Goal: Task Accomplishment & Management: Manage account settings

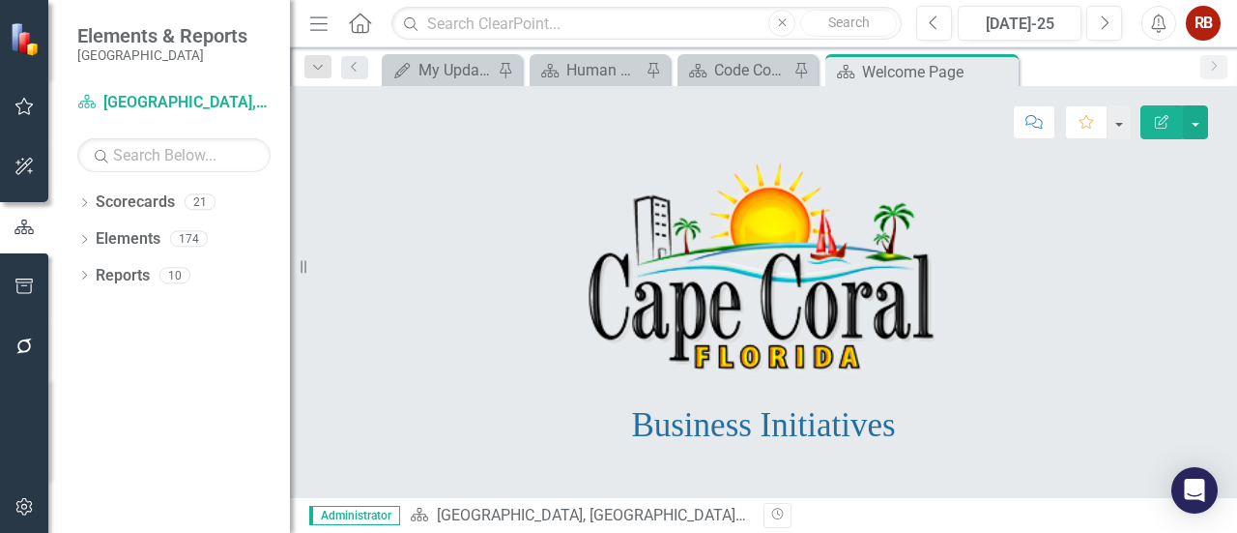
click at [592, 42] on div "Menu Home Search Close Search Previous [DATE]-25 Next Alerts RB User Edit Profi…" at bounding box center [763, 23] width 947 height 47
click at [600, 90] on div "Score: N/A [DATE]-25 Completed Comment Favorite Edit Report" at bounding box center [763, 115] width 947 height 58
click at [599, 71] on div "Human Resources Analytics Dashboard" at bounding box center [603, 70] width 74 height 24
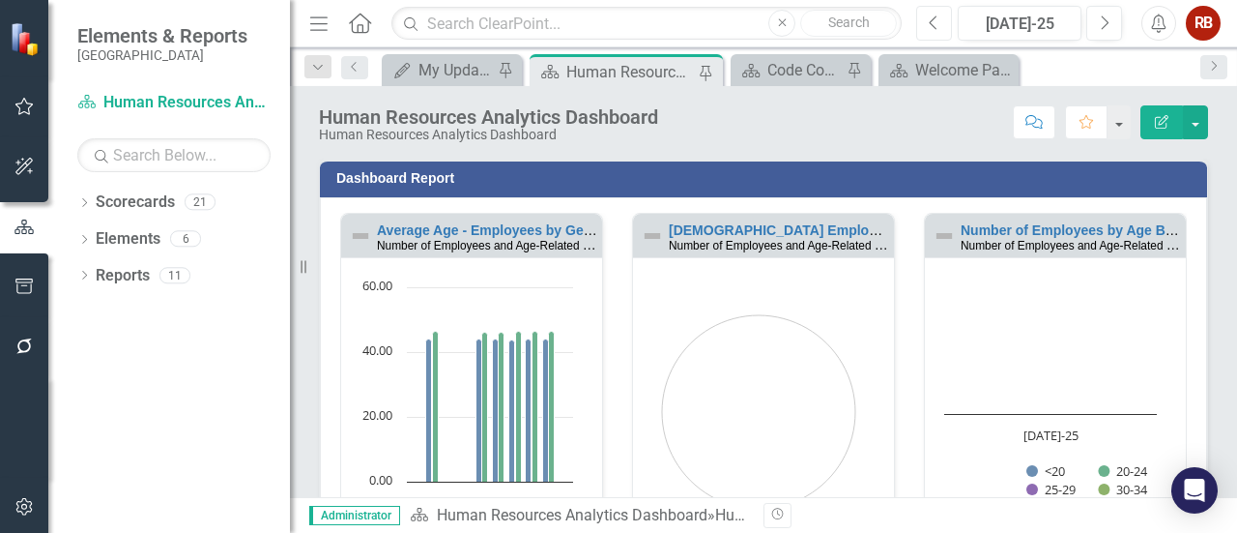
click at [928, 39] on button "Previous" at bounding box center [934, 23] width 36 height 35
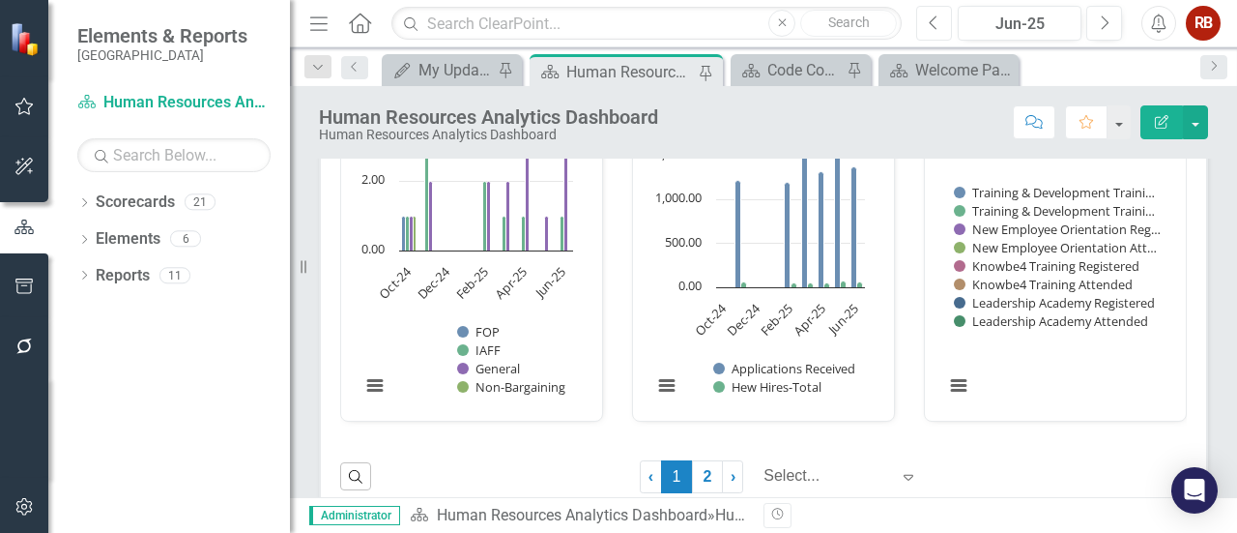
scroll to position [1437, 0]
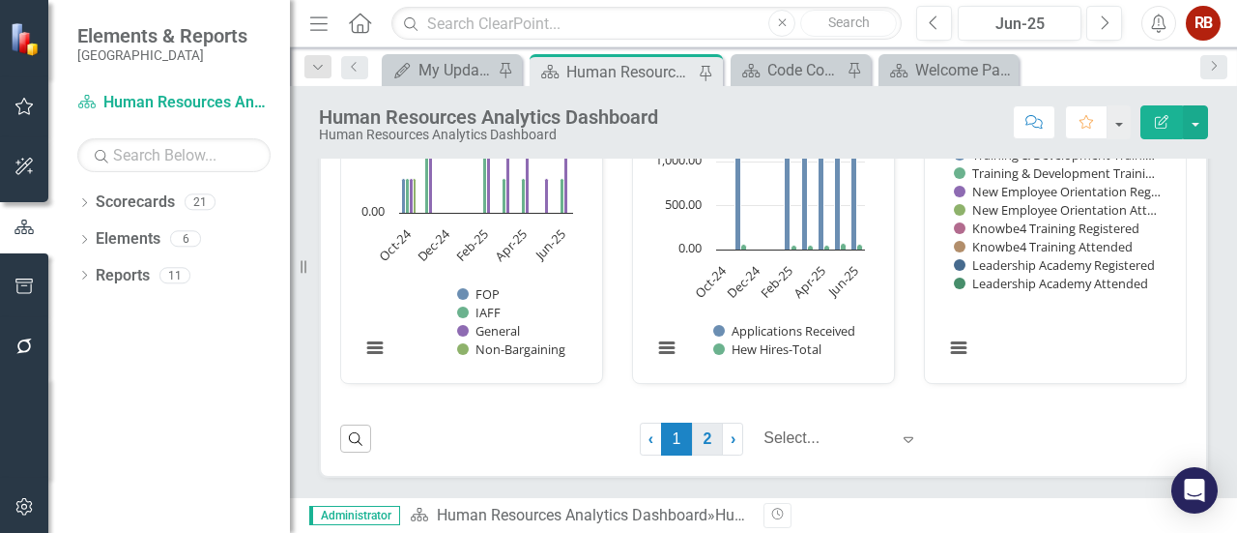
click at [692, 436] on link "2" at bounding box center [707, 438] width 31 height 33
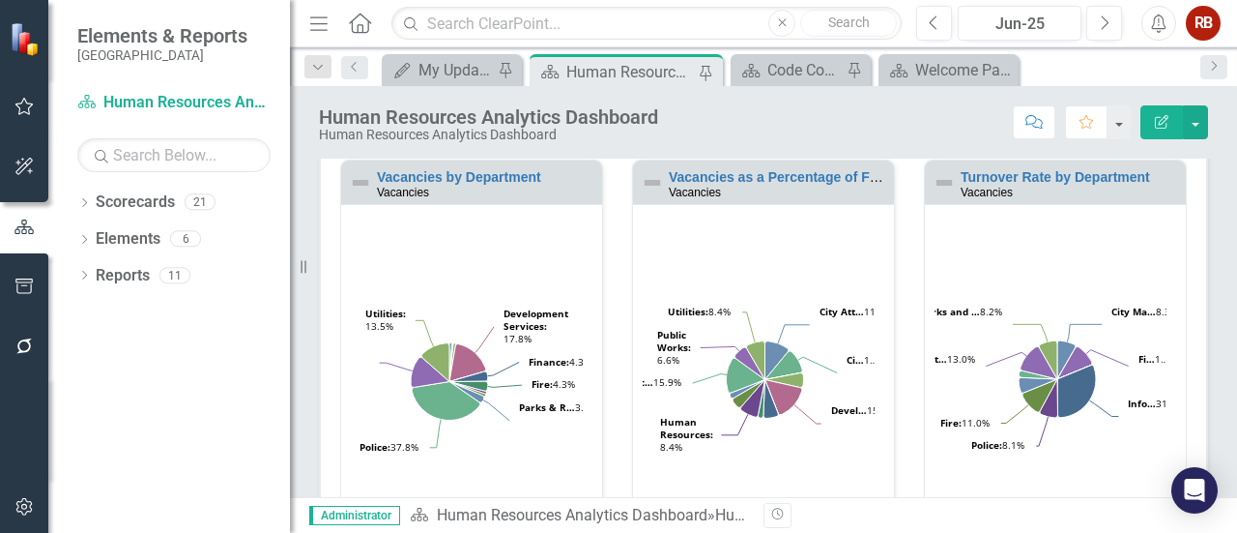
scroll to position [773, 0]
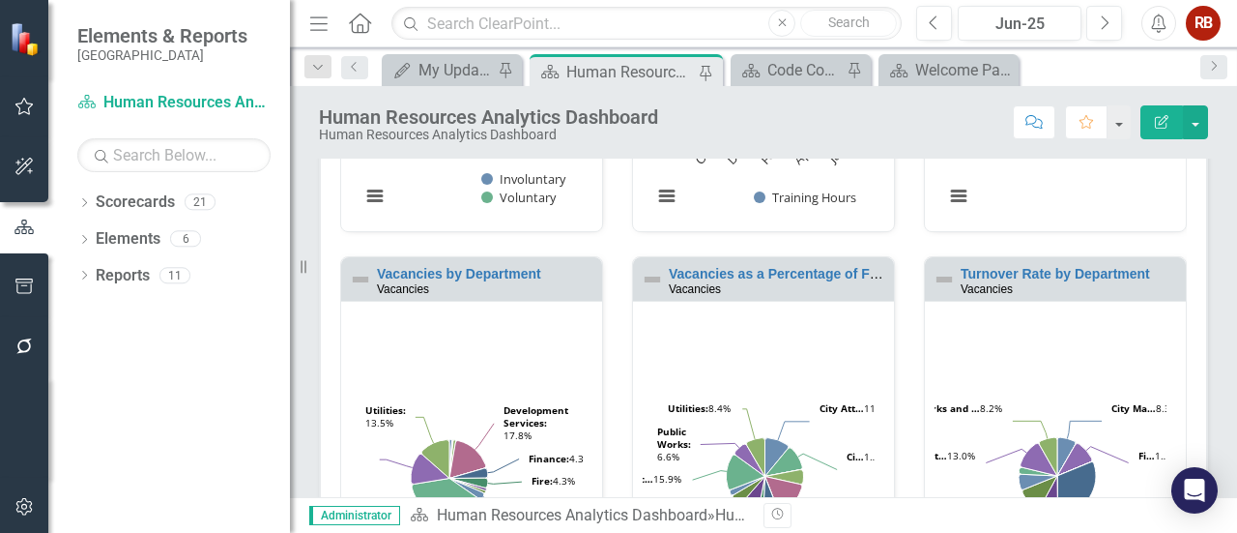
click at [996, 284] on div "Vacancies" at bounding box center [1071, 288] width 220 height 14
click at [996, 272] on link "Turnover Rate by Department" at bounding box center [1055, 273] width 189 height 15
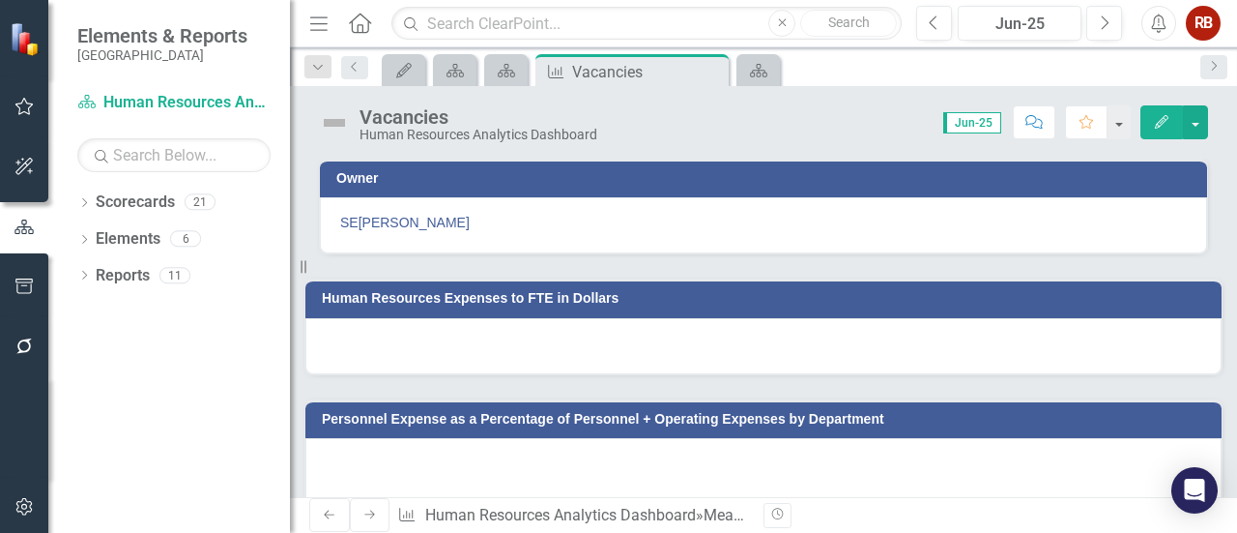
click at [1002, 106] on button "Edit" at bounding box center [1161, 122] width 43 height 34
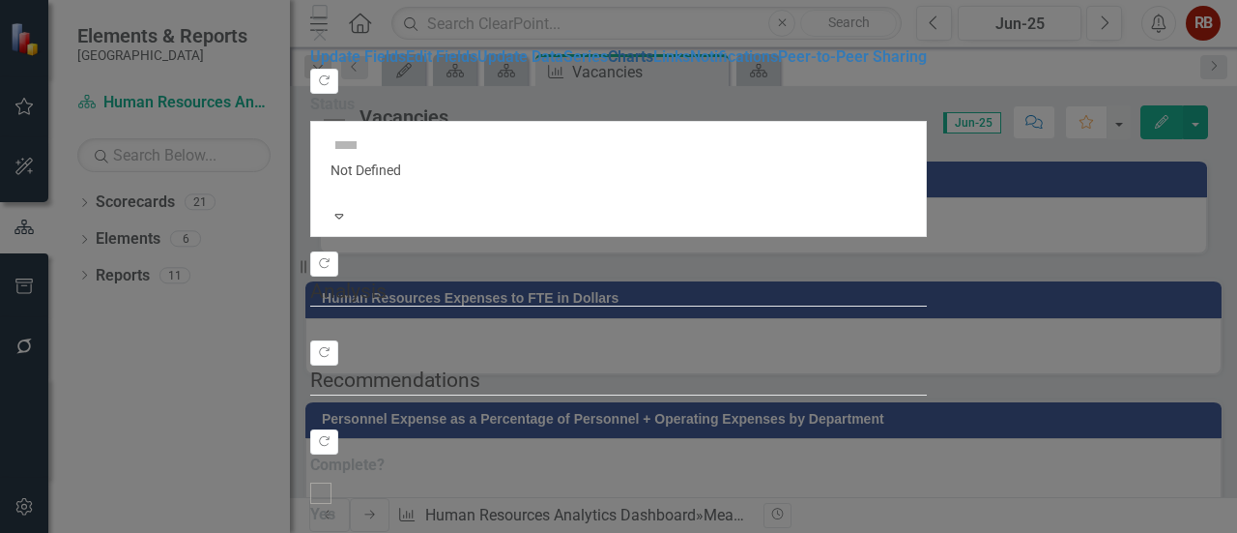
click at [608, 66] on link "Charts" at bounding box center [630, 56] width 45 height 18
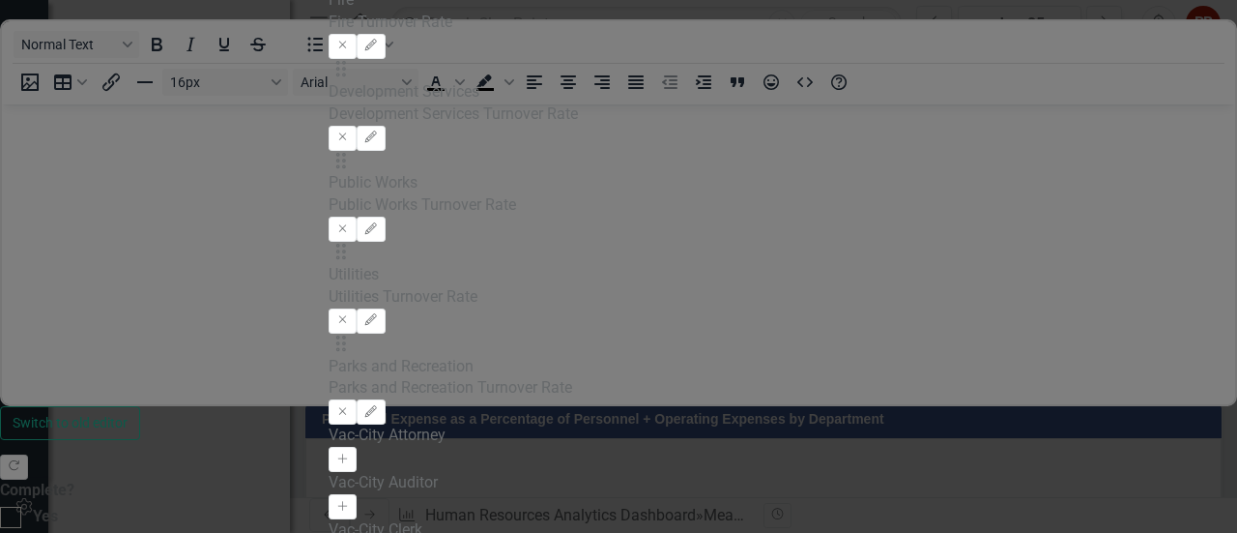
checkbox input "false"
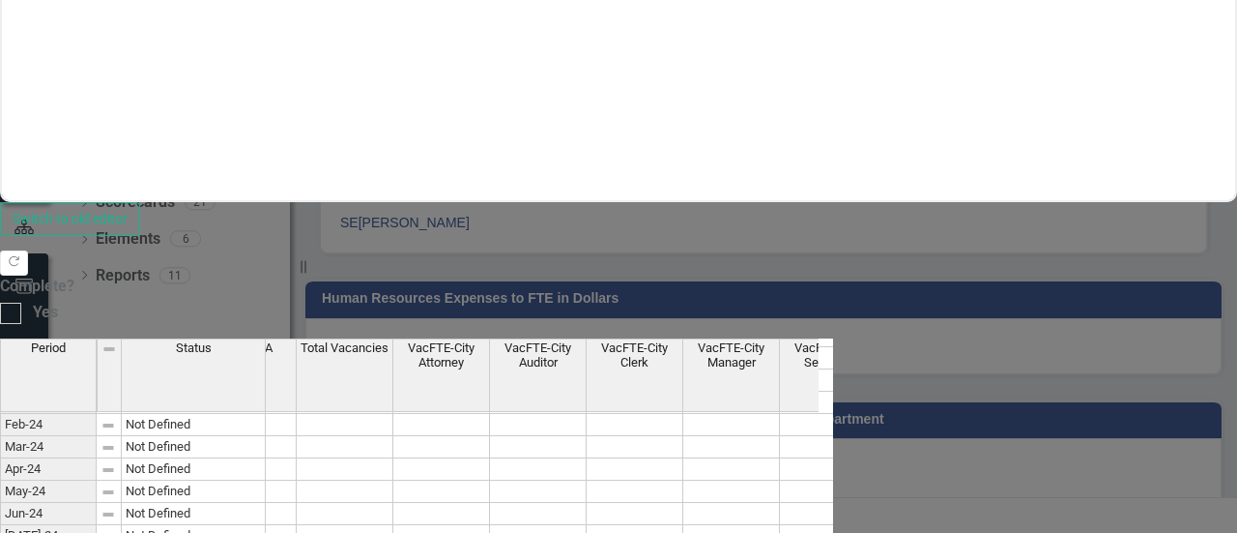
scroll to position [0, 0]
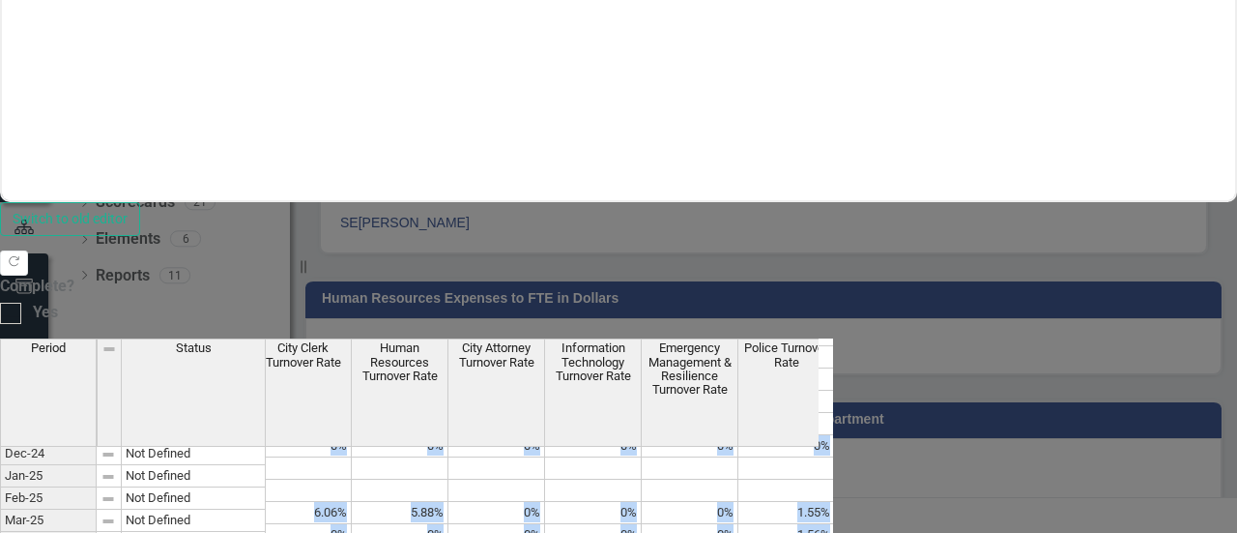
drag, startPoint x: 1013, startPoint y: 475, endPoint x: 1071, endPoint y: 475, distance: 58.0
click at [1002, 475] on div "VacFTE-Fire VacFTE-Human Resources VacFTE-Information Technoloy VacFTE-Parks & …" at bounding box center [618, 542] width 1237 height 408
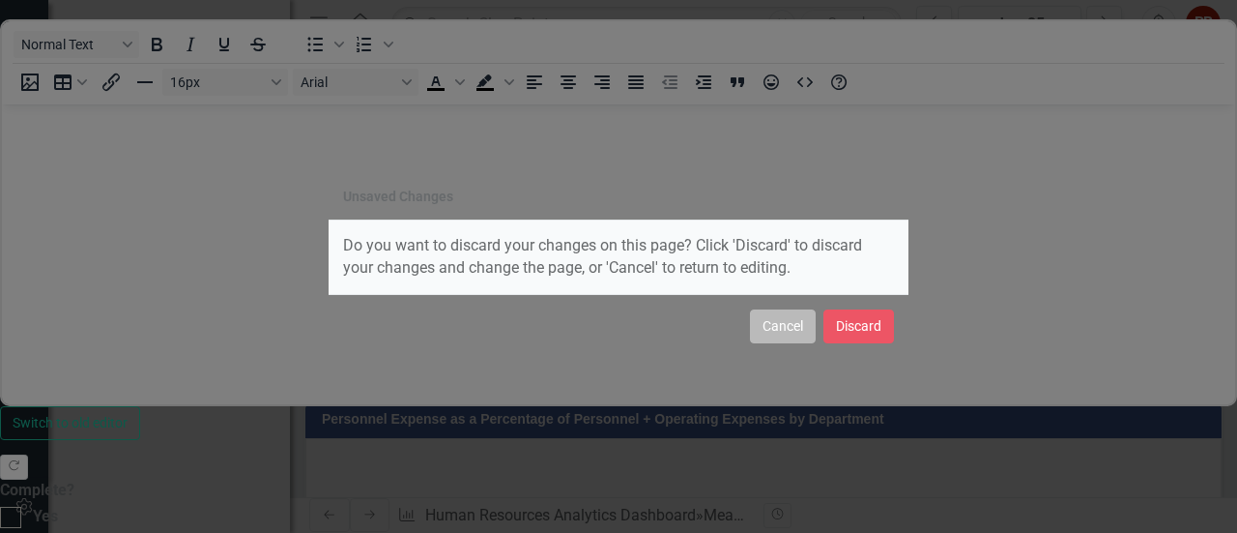
click at [772, 317] on button "Cancel" at bounding box center [783, 326] width 66 height 34
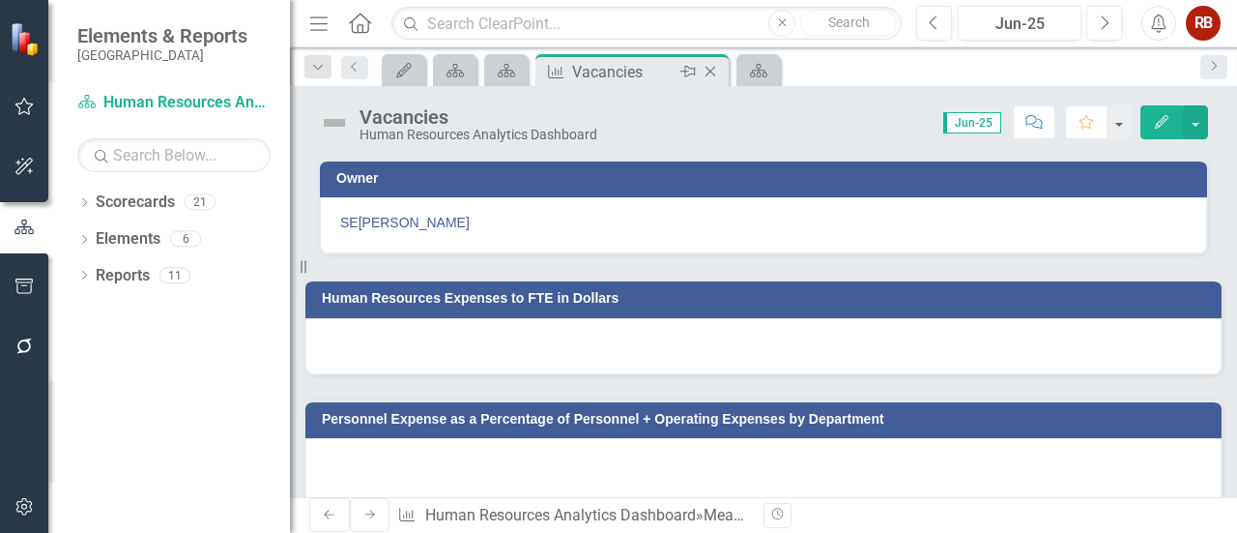
click at [707, 68] on icon at bounding box center [711, 72] width 11 height 11
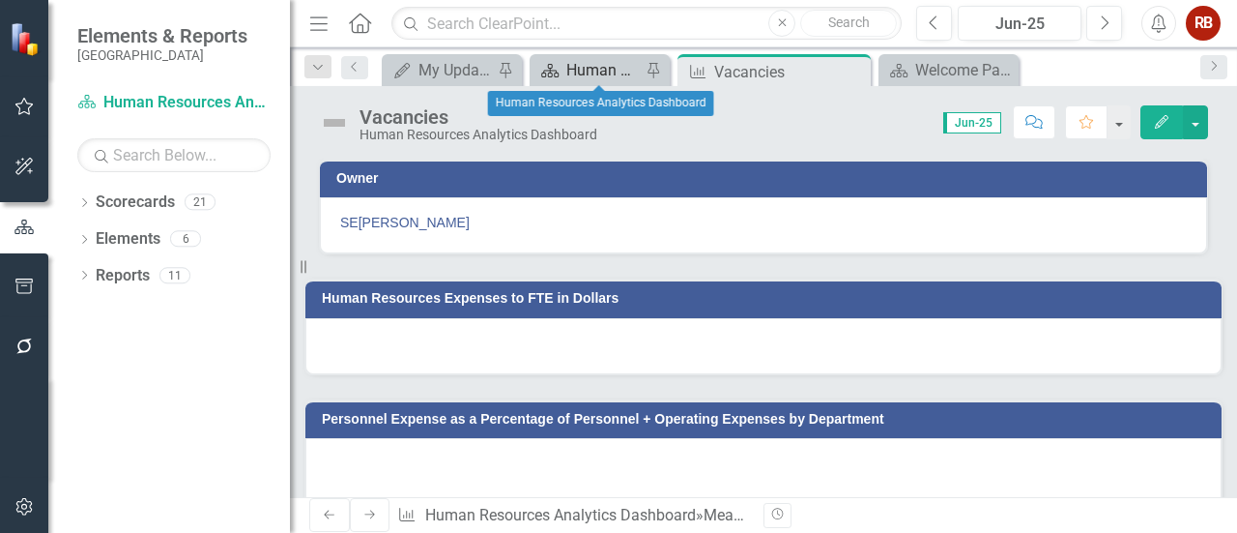
click at [586, 62] on div "Human Resources Analytics Dashboard" at bounding box center [603, 70] width 74 height 24
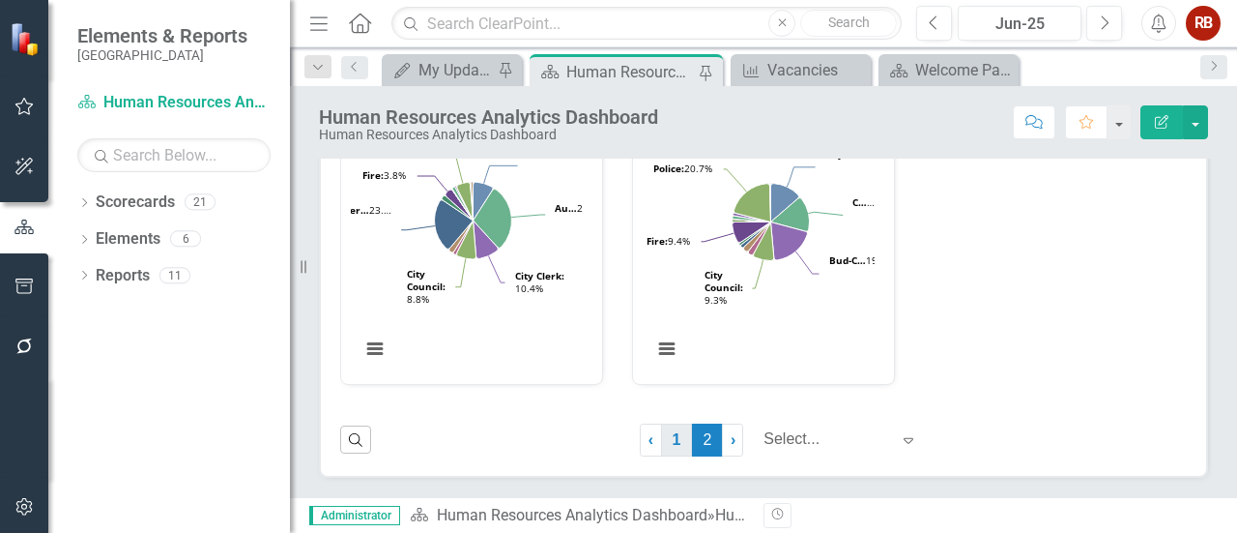
click at [661, 446] on link "1" at bounding box center [676, 439] width 31 height 33
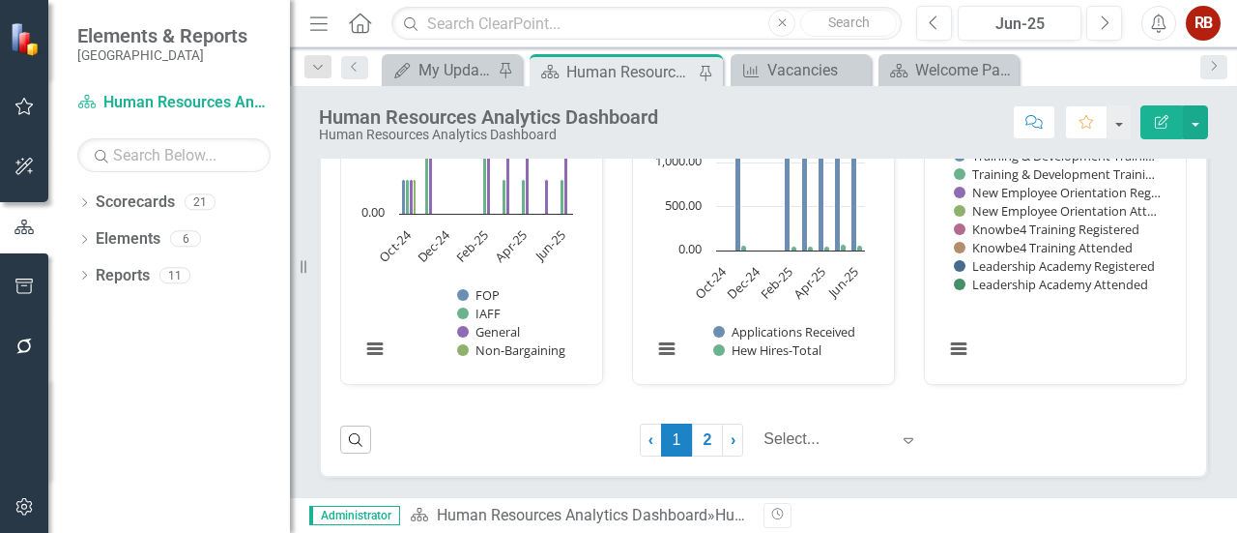
click at [1002, 309] on rect "Interactive chart" at bounding box center [1051, 222] width 232 height 314
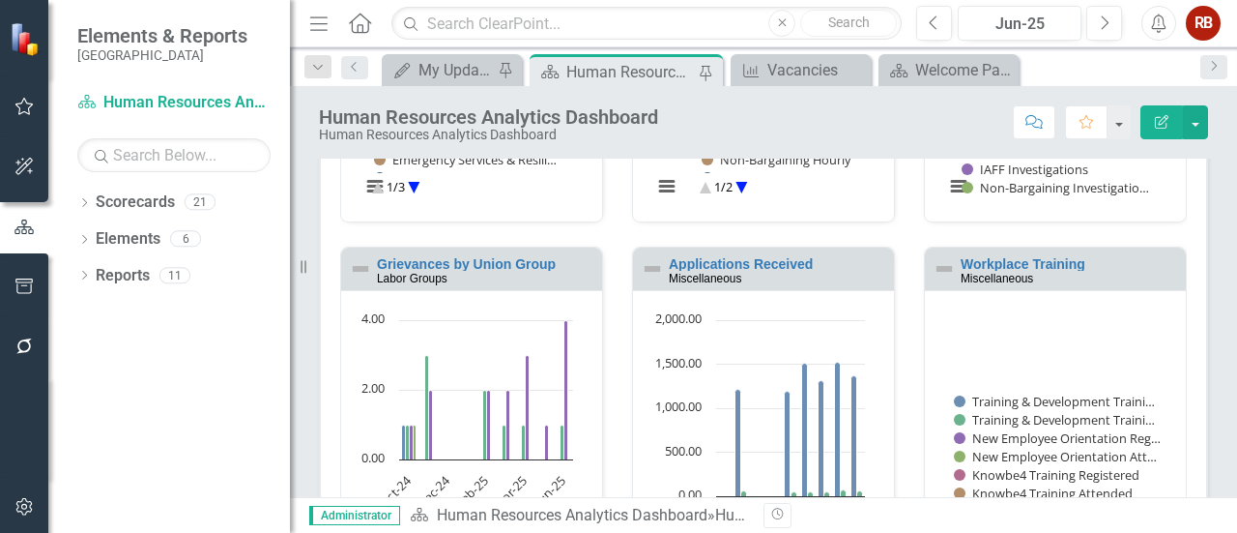
scroll to position [1144, 0]
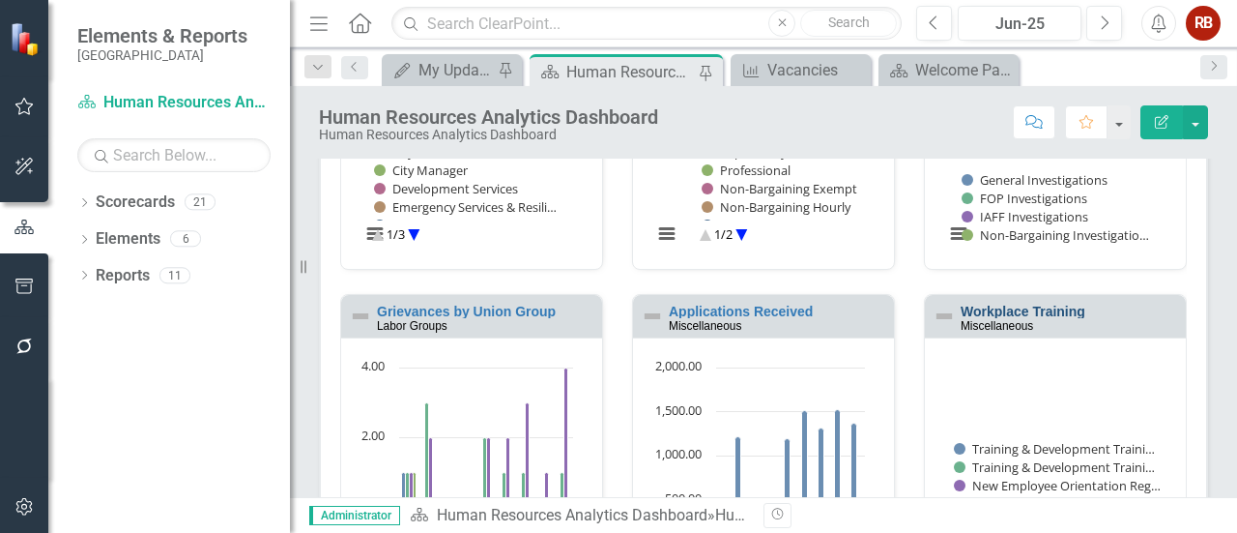
click at [971, 309] on link "Workplace Training" at bounding box center [1023, 310] width 125 height 15
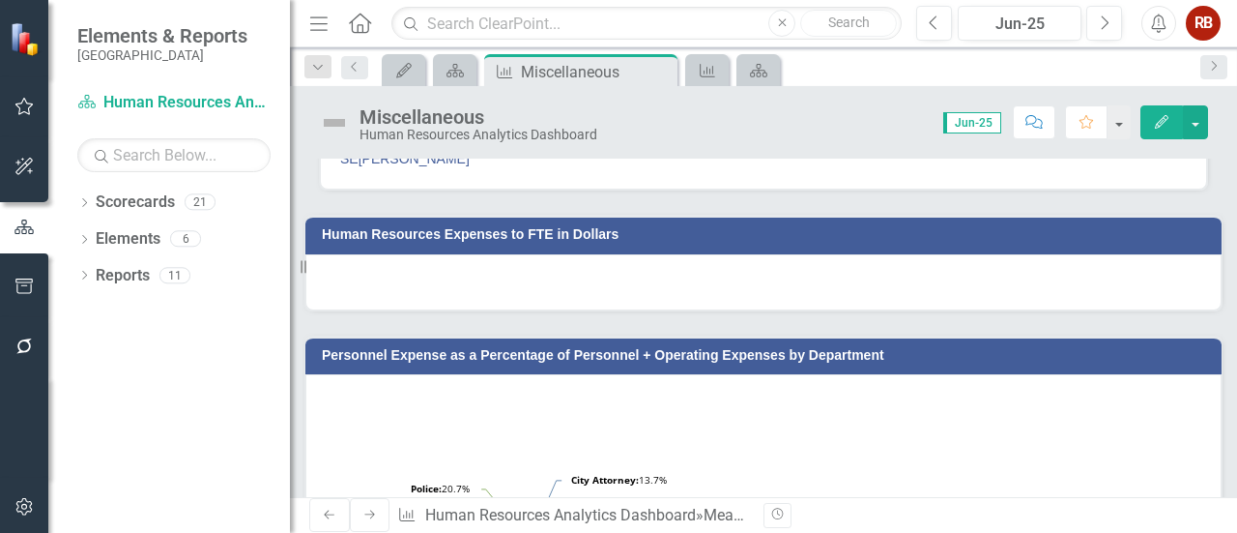
scroll to position [20, 0]
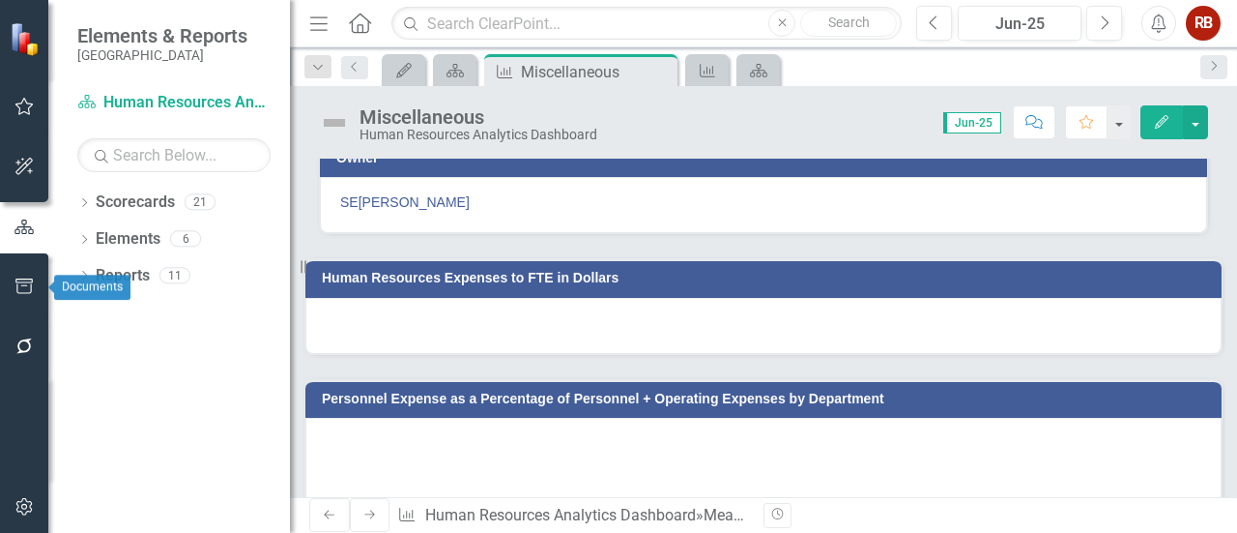
click at [23, 285] on icon "button" at bounding box center [23, 285] width 17 height 15
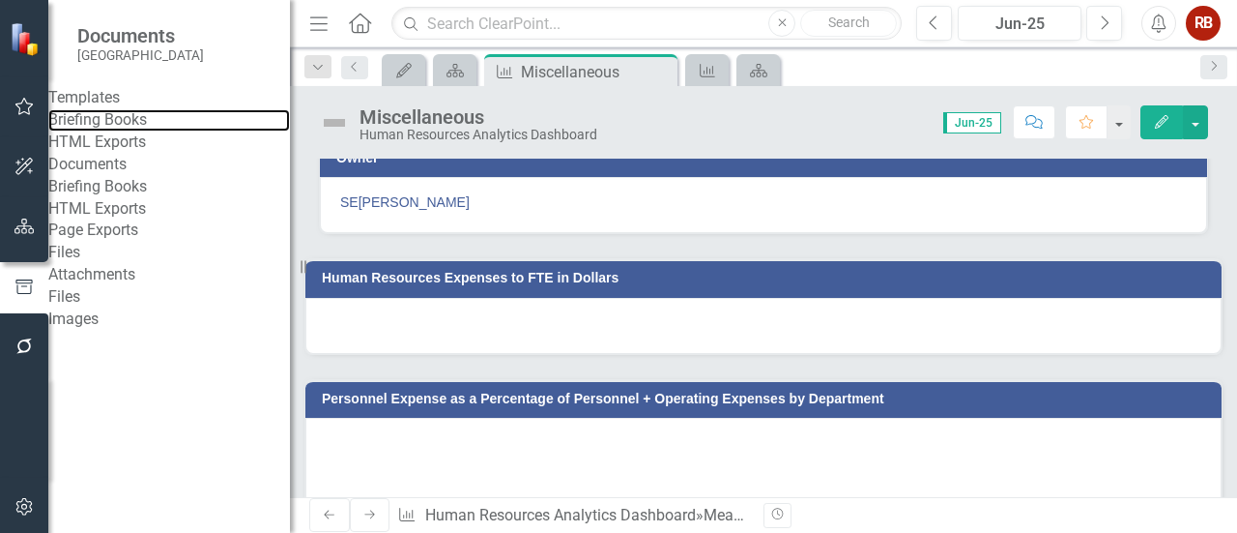
drag, startPoint x: 127, startPoint y: 141, endPoint x: 244, endPoint y: 214, distance: 137.6
click at [127, 131] on link "Briefing Books" at bounding box center [169, 120] width 242 height 22
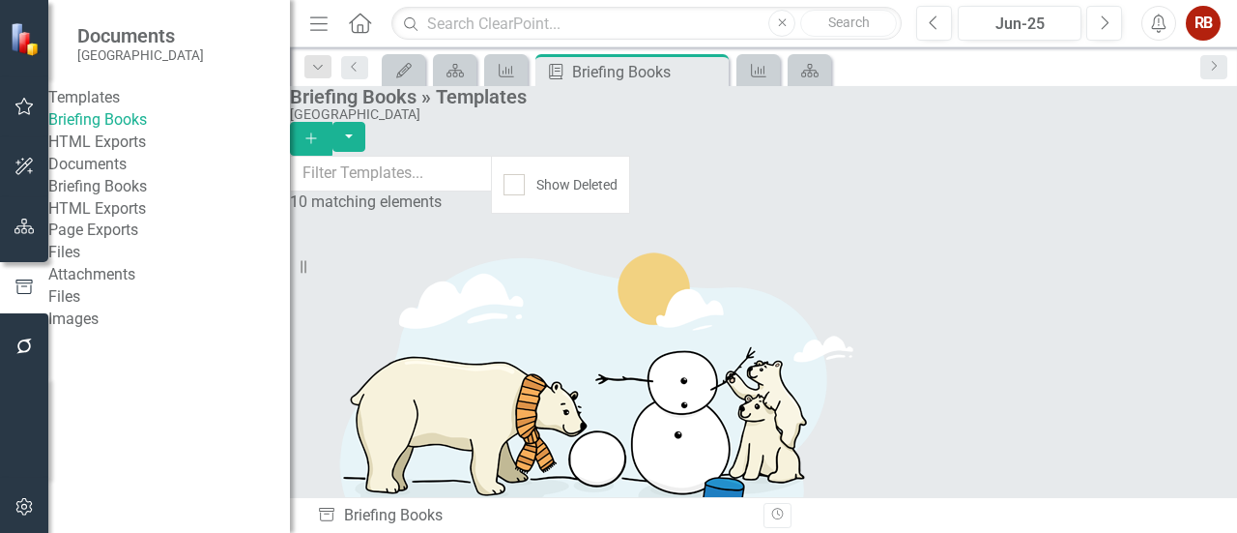
click at [113, 198] on link "Briefing Books" at bounding box center [169, 187] width 242 height 22
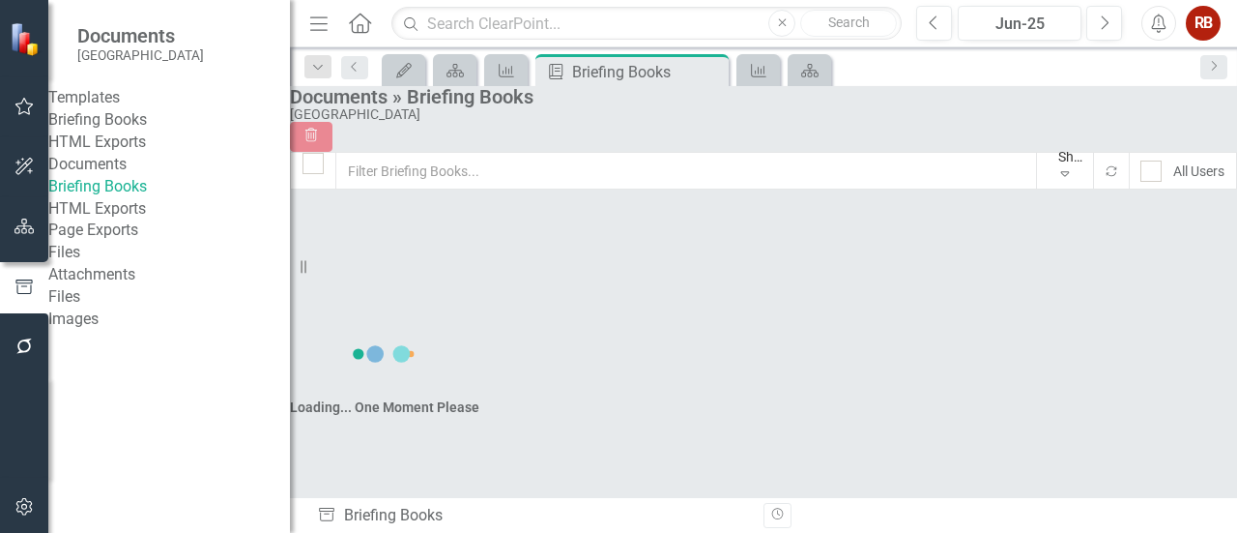
checkbox input "false"
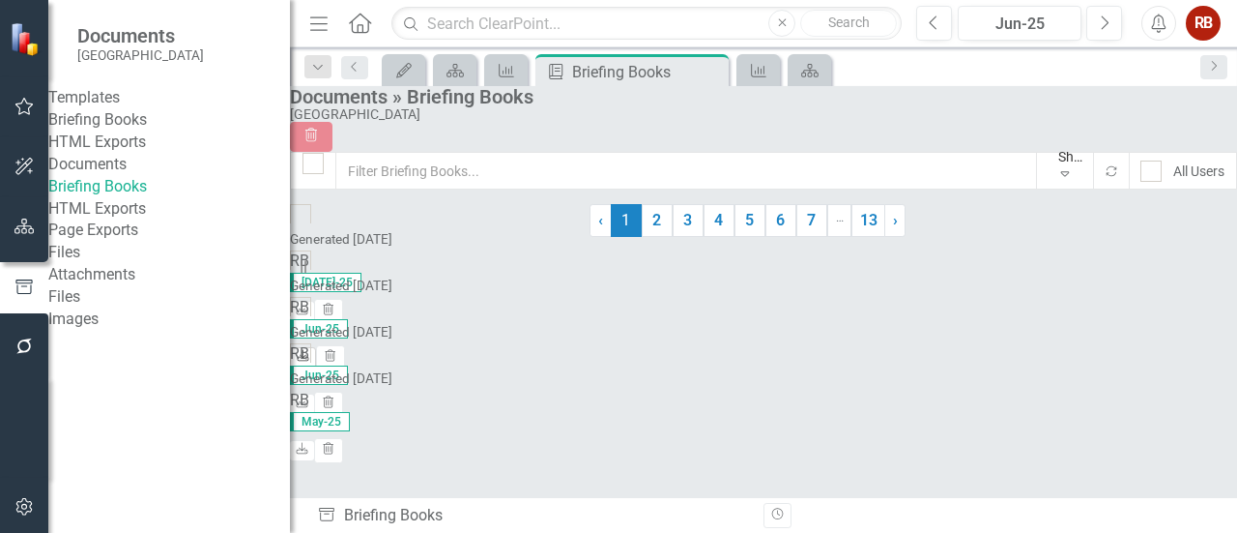
click at [310, 351] on icon "Download" at bounding box center [303, 357] width 14 height 12
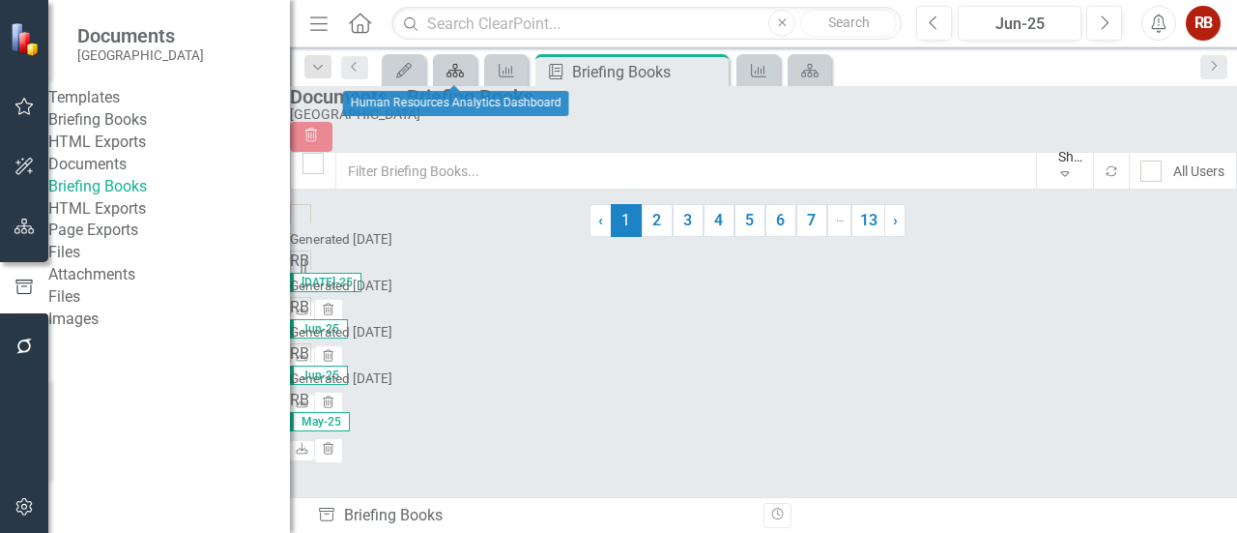
click at [456, 71] on icon "Scorecard" at bounding box center [455, 70] width 19 height 15
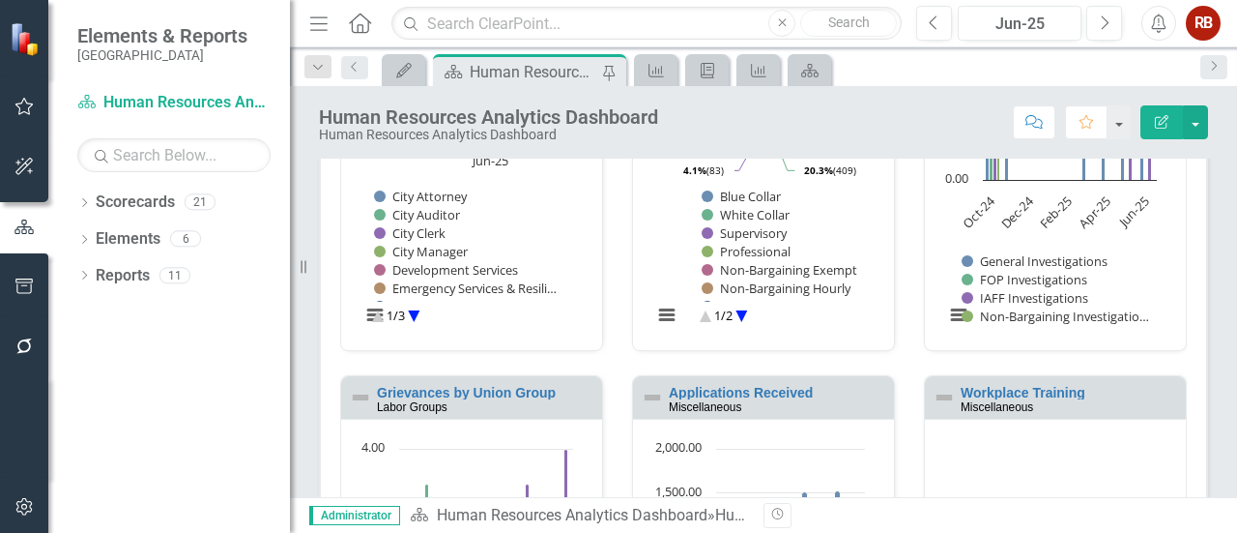
scroll to position [967, 0]
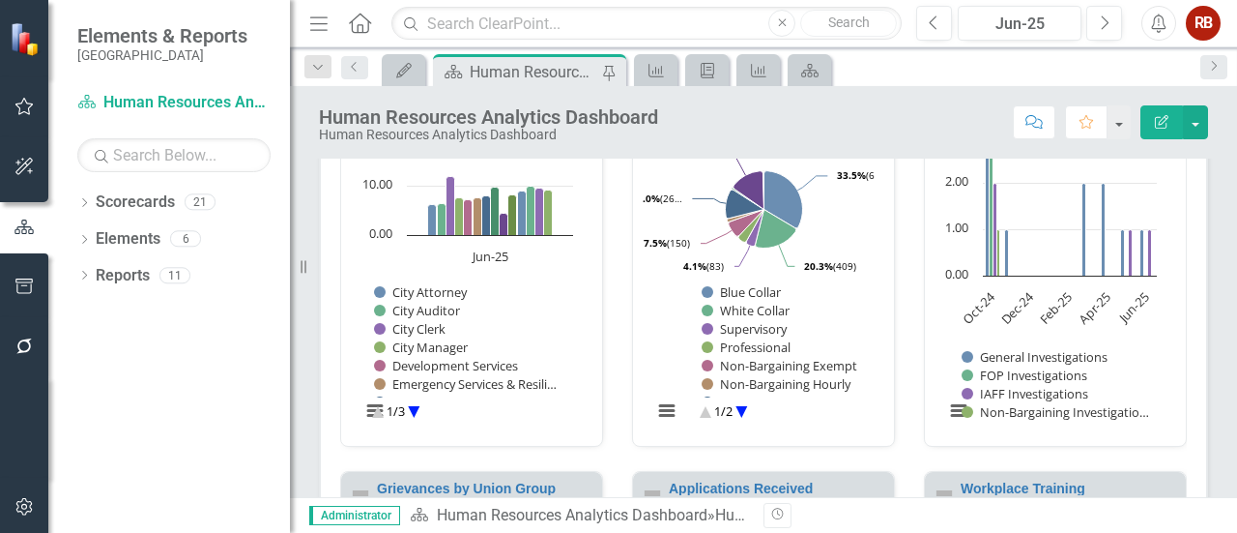
click at [1002, 390] on div "Investigations by Union Group Labor Groups Loading... Chart Bar chart with 4 da…" at bounding box center [1055, 254] width 263 height 384
click at [1002, 494] on link "Workplace Training" at bounding box center [1023, 488] width 125 height 15
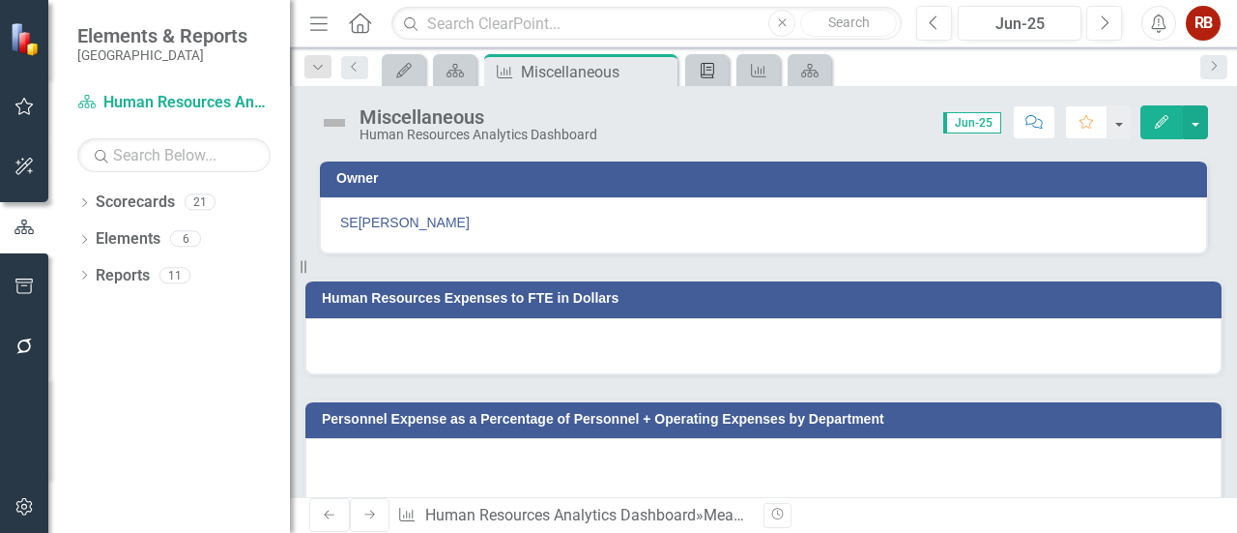
click at [708, 66] on icon at bounding box center [708, 70] width 14 height 15
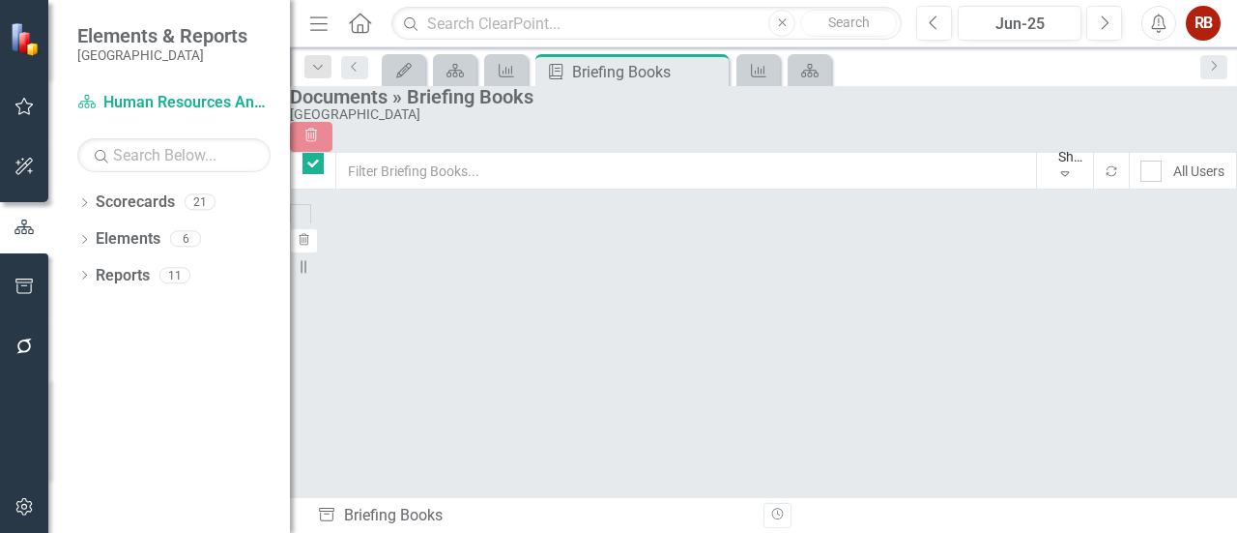
checkbox input "false"
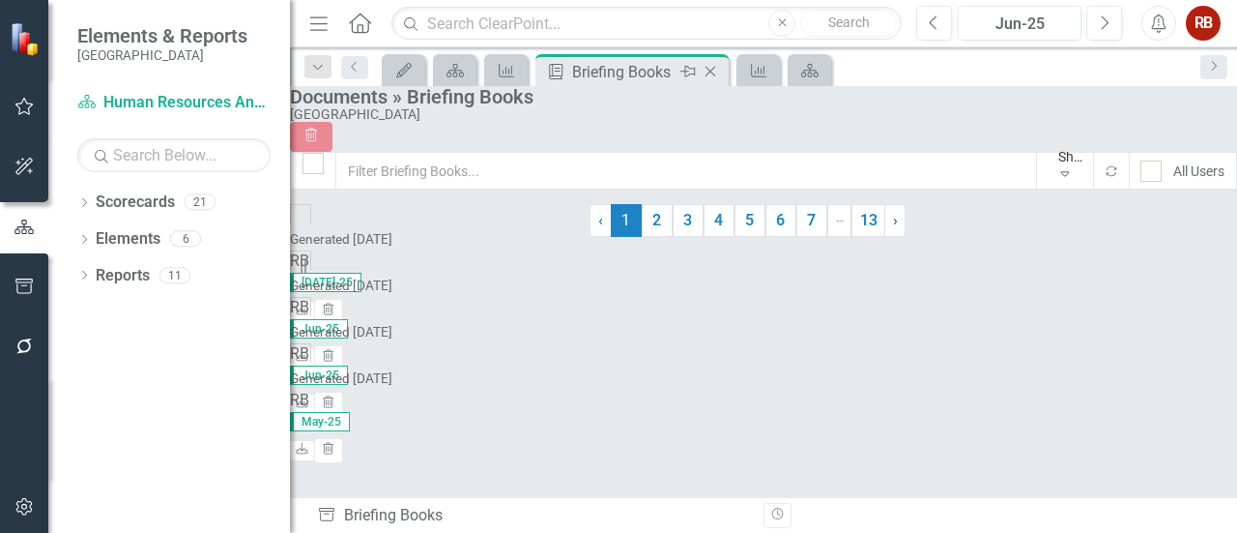
click at [709, 69] on icon "Close" at bounding box center [710, 71] width 19 height 15
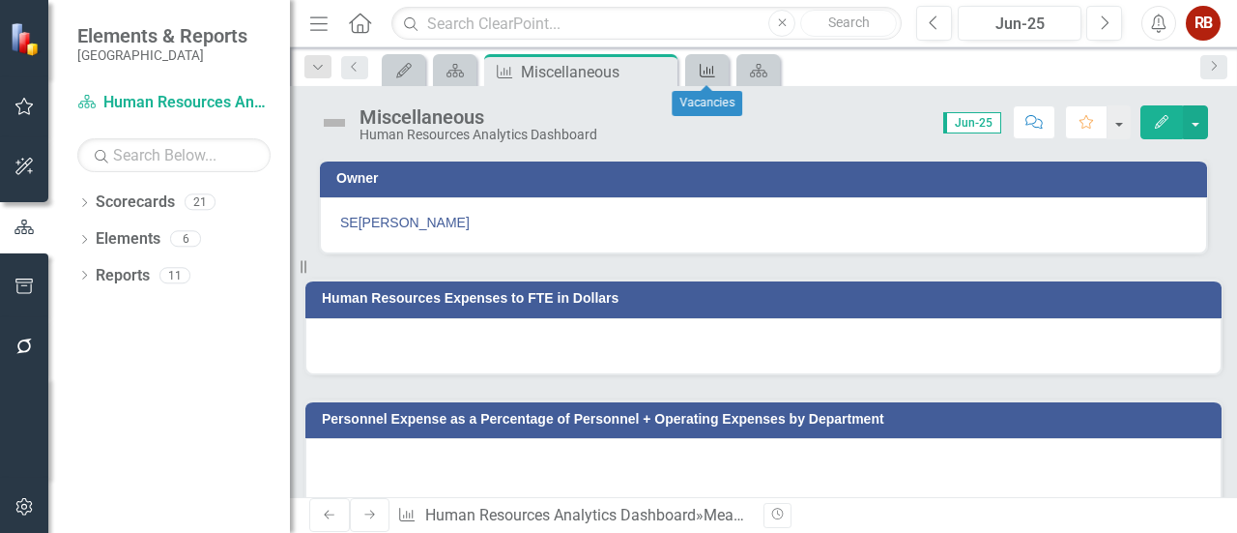
click at [707, 69] on icon at bounding box center [707, 71] width 15 height 14
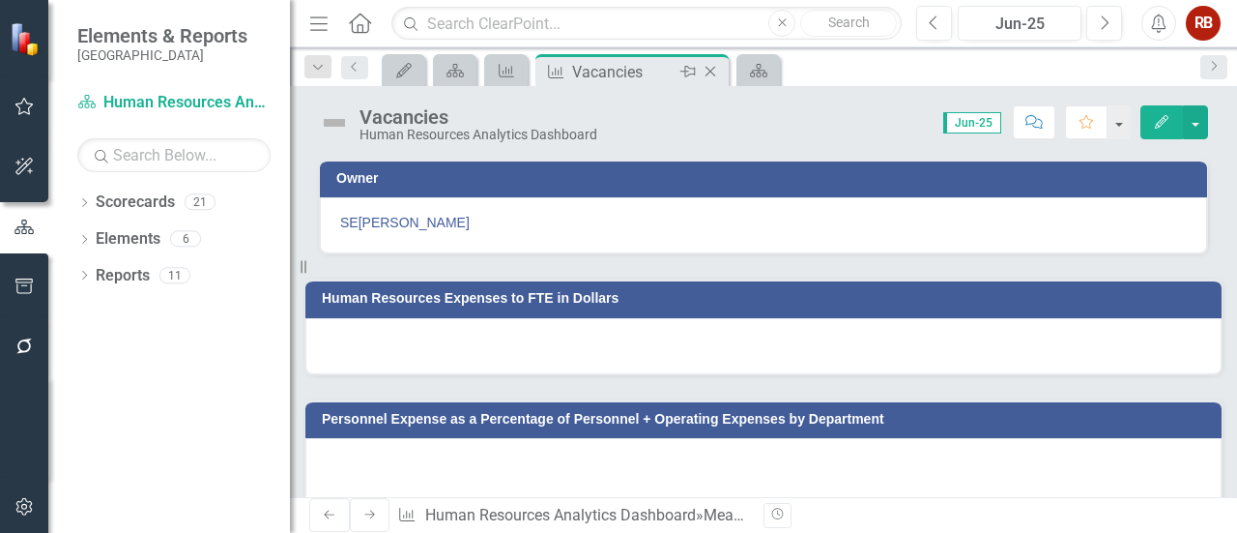
click at [716, 72] on icon "Close" at bounding box center [710, 71] width 19 height 15
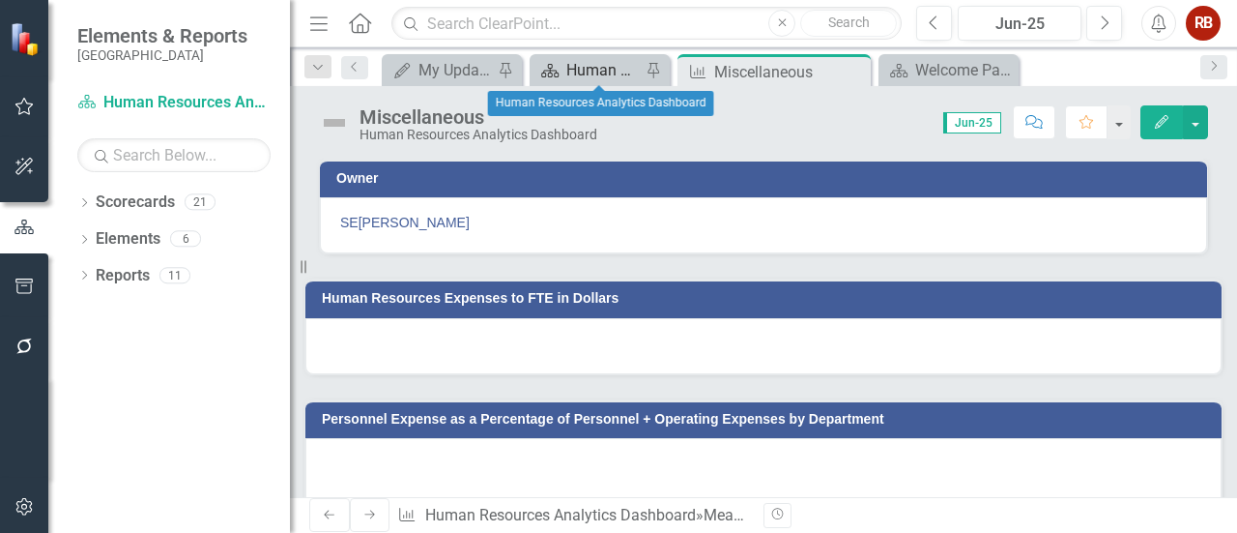
click at [614, 72] on div "Human Resources Analytics Dashboard" at bounding box center [603, 70] width 74 height 24
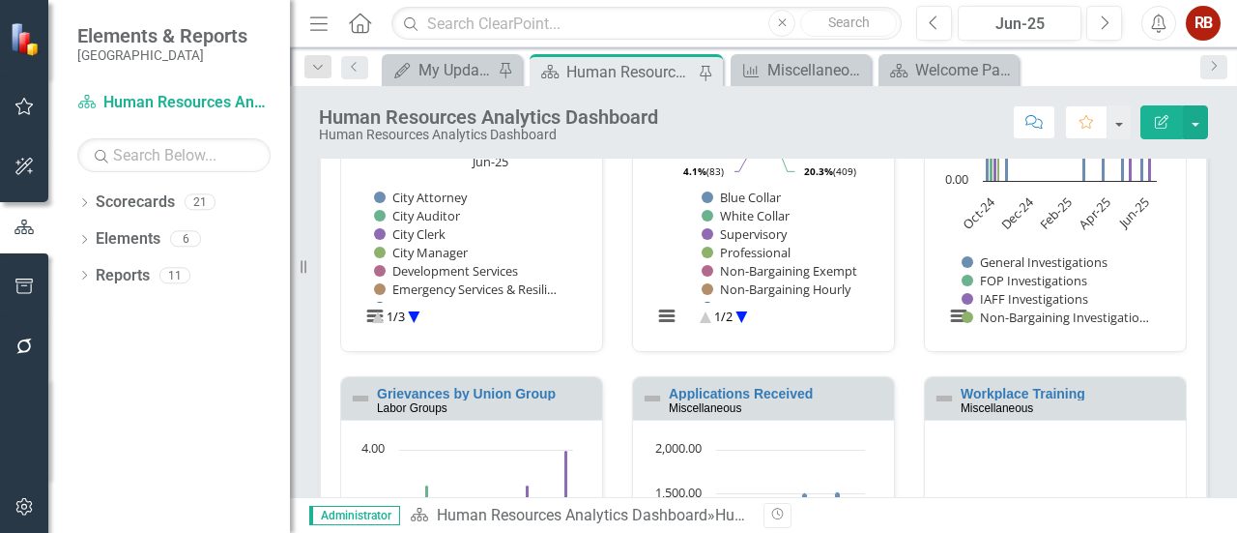
scroll to position [1074, 0]
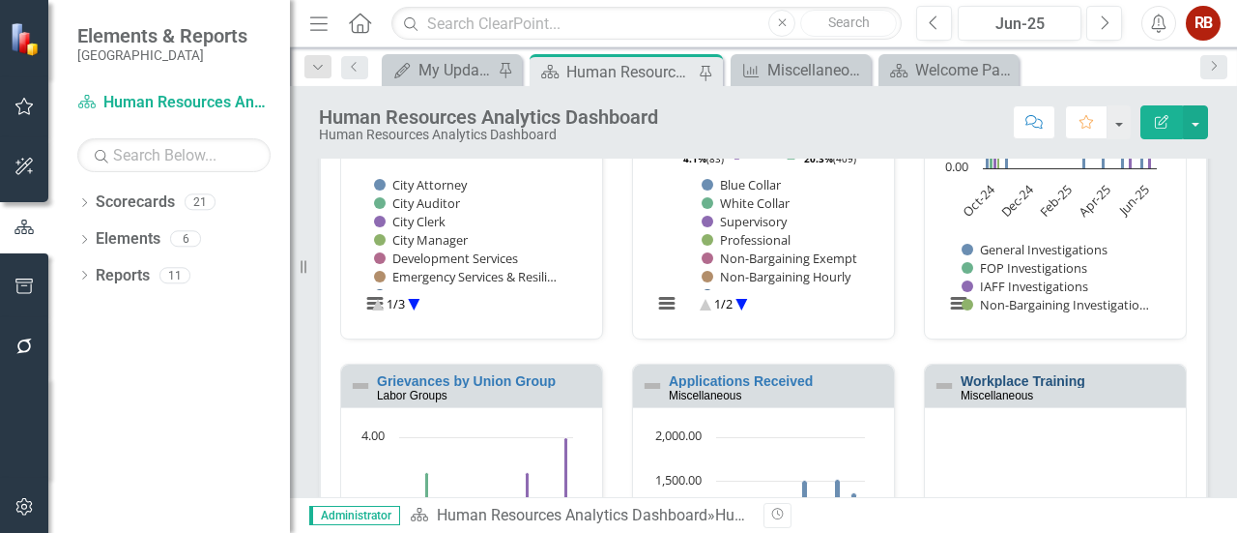
click at [1002, 383] on link "Workplace Training" at bounding box center [1023, 380] width 125 height 15
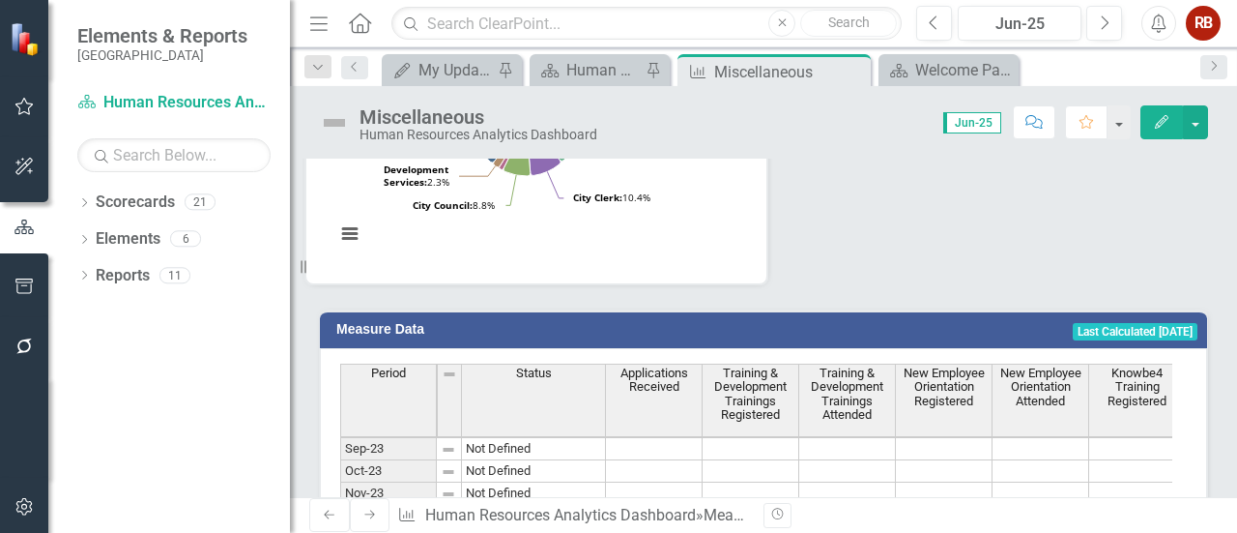
scroll to position [1129, 0]
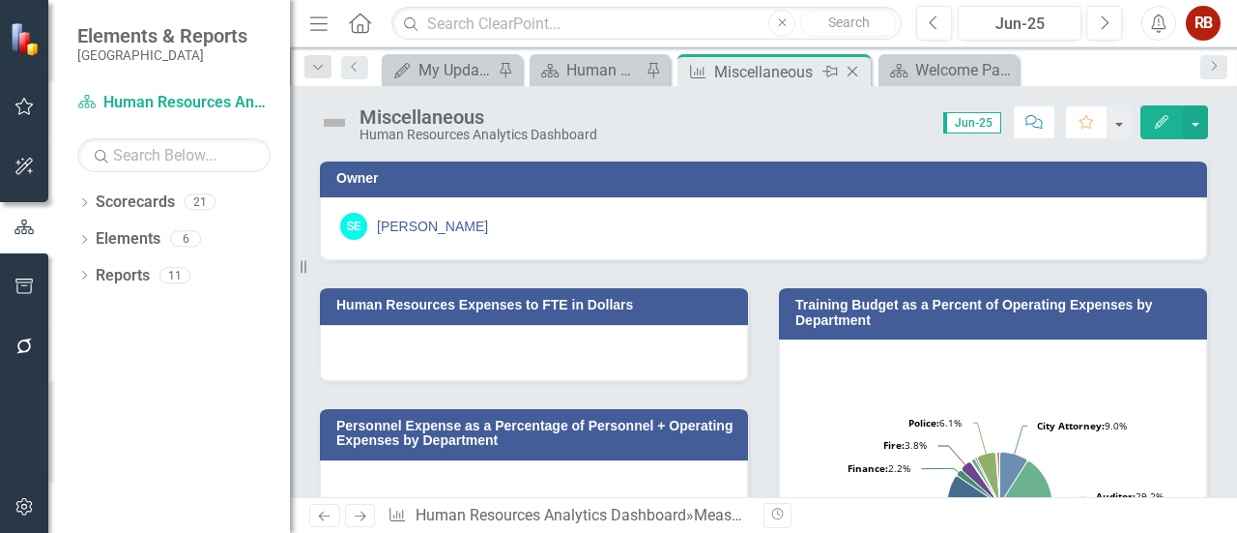
click at [852, 69] on icon "Close" at bounding box center [852, 71] width 19 height 15
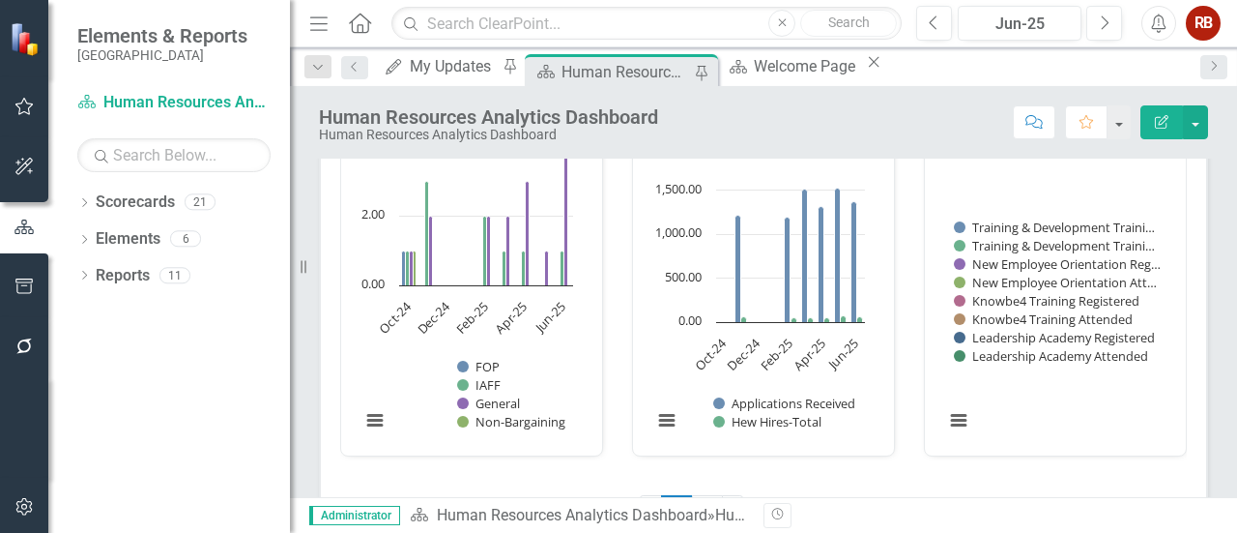
scroll to position [1343, 0]
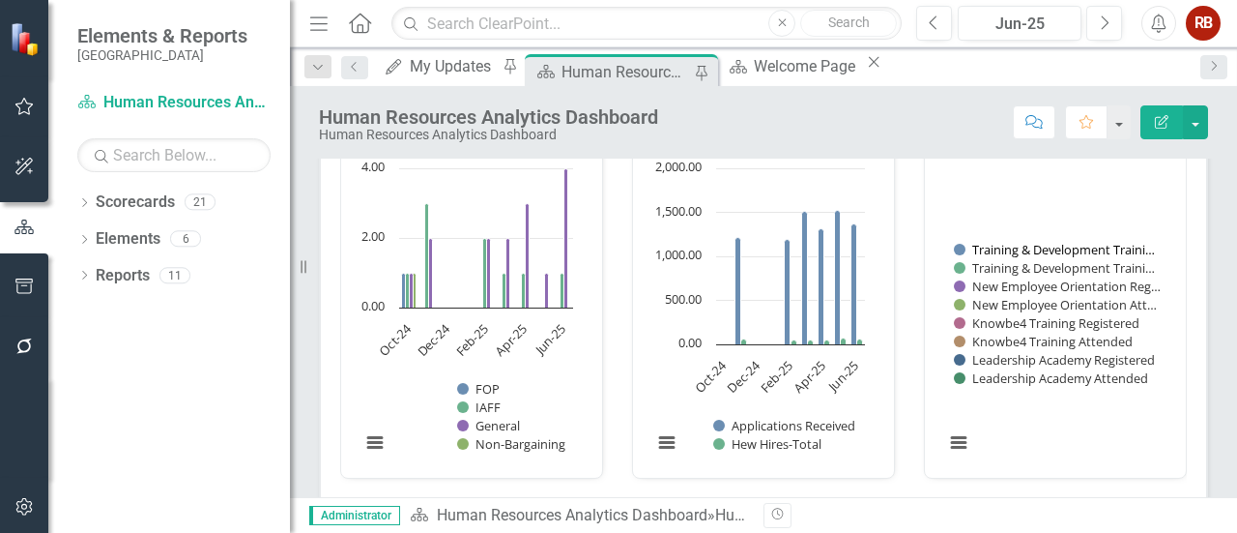
click at [1102, 247] on button "Show Training & Development Trainings Registered" at bounding box center [1056, 249] width 204 height 16
click at [1101, 246] on button "Show Training & Development Trainings Registered" at bounding box center [1056, 249] width 204 height 16
click at [1099, 244] on button "Show Training & Development Trainings Registered" at bounding box center [1056, 249] width 204 height 16
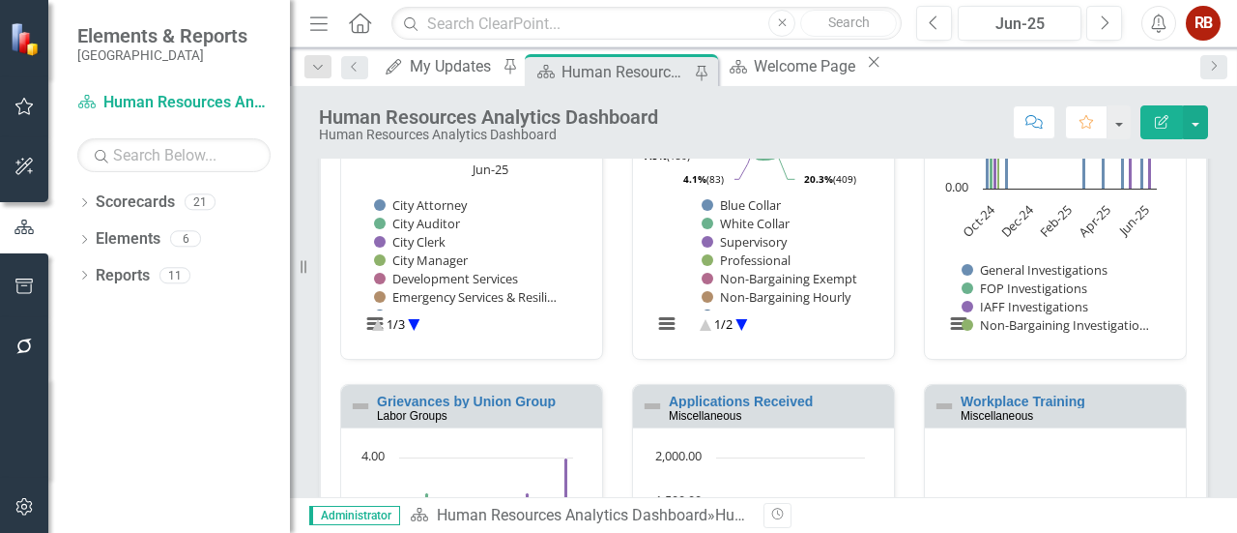
scroll to position [1053, 0]
